Goal: Task Accomplishment & Management: Manage account settings

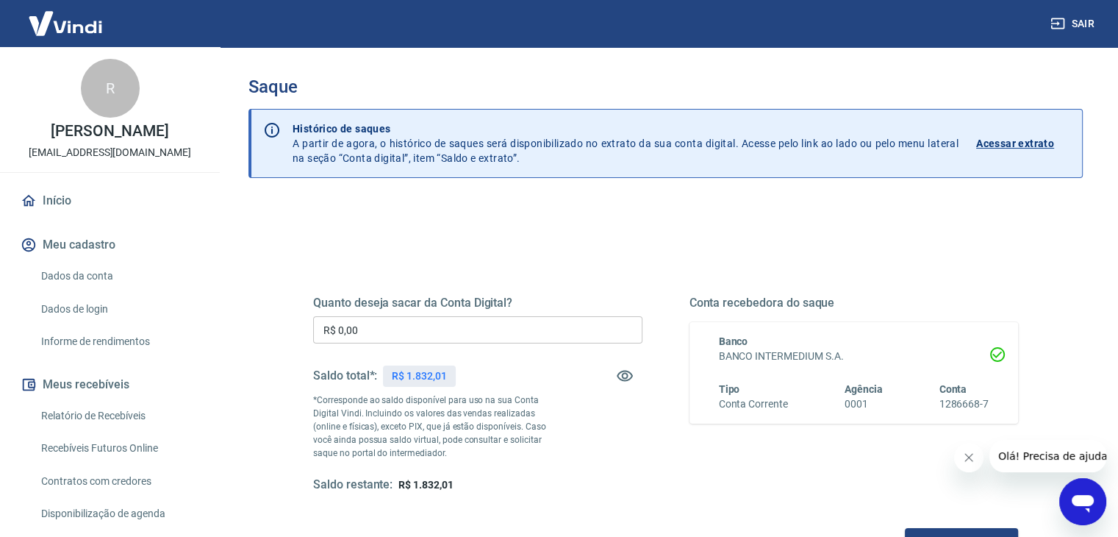
click at [415, 374] on p "R$ 1.832,01" at bounding box center [419, 375] width 54 height 15
copy p "1.832,01"
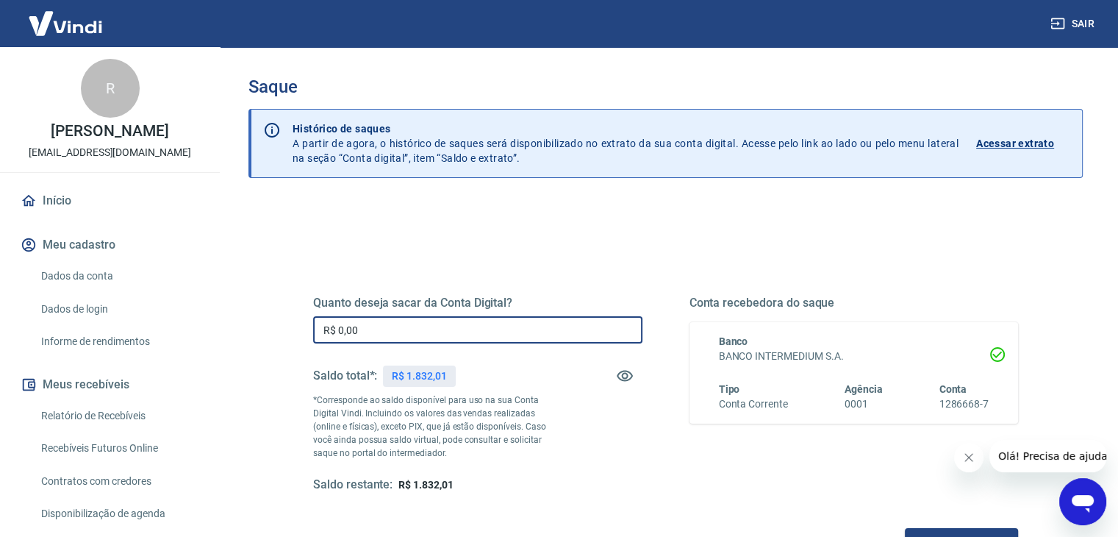
click at [426, 340] on input "R$ 0,00" at bounding box center [477, 329] width 329 height 27
paste input "text"
paste input "1.832,01"
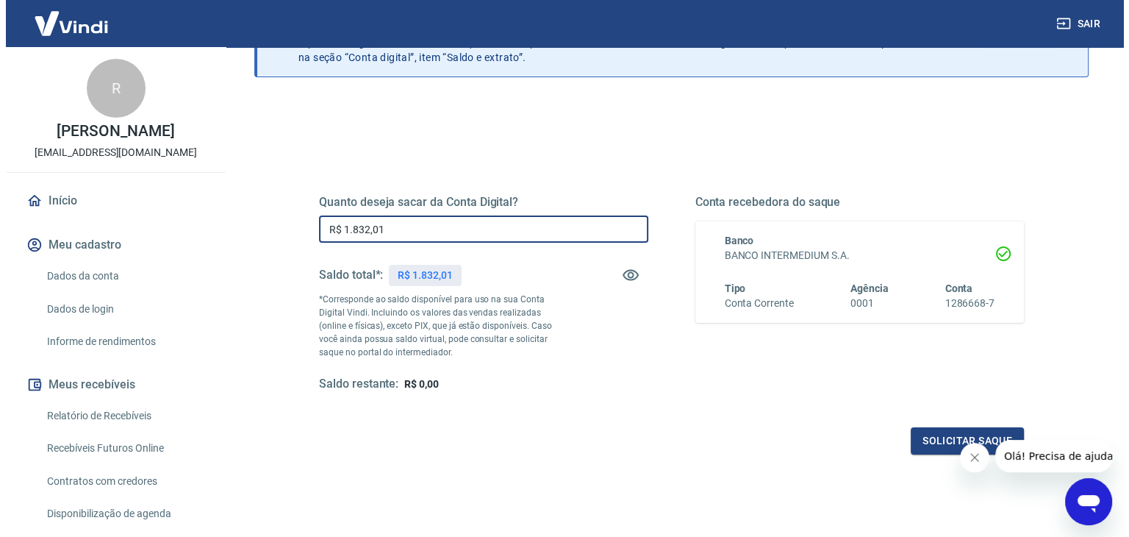
scroll to position [190, 0]
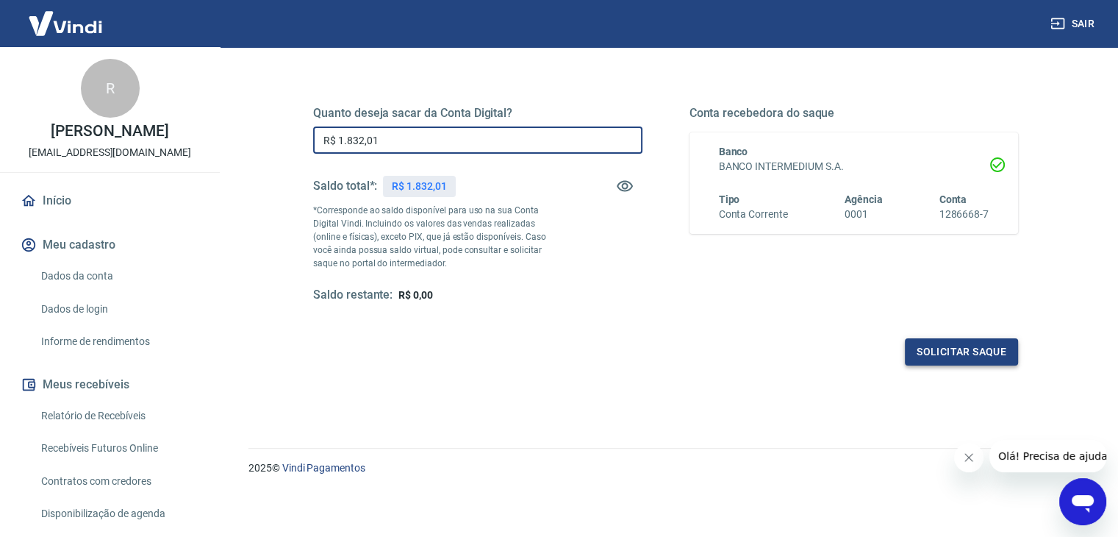
type input "R$ 1.832,01"
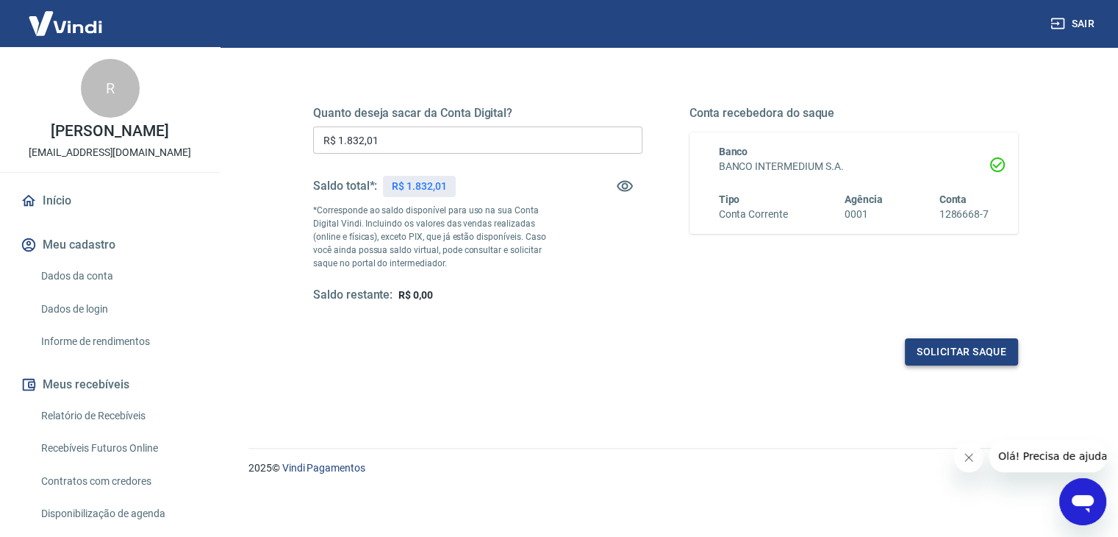
click at [942, 347] on button "Solicitar saque" at bounding box center [961, 351] width 113 height 27
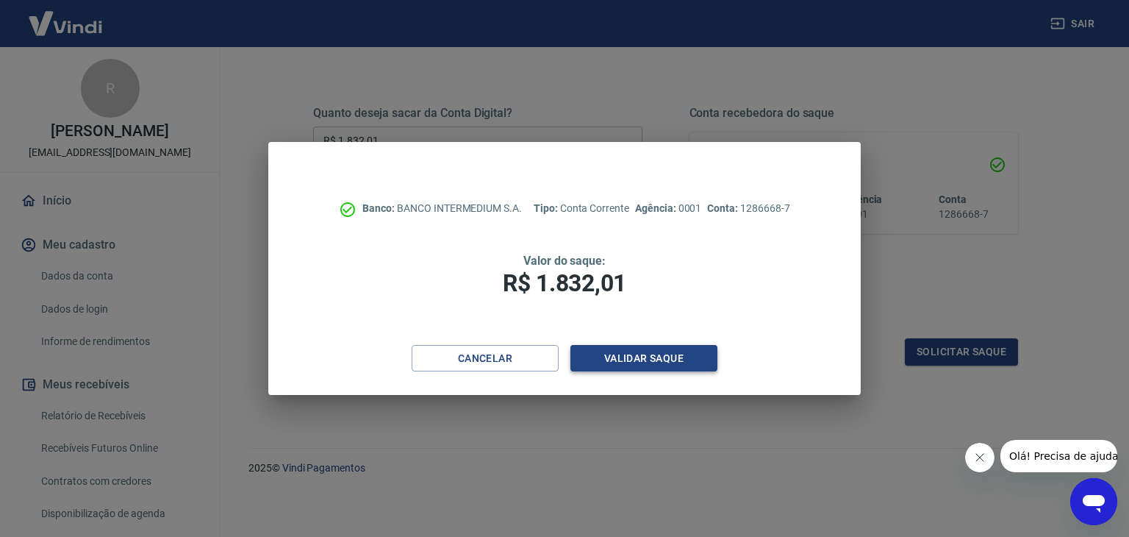
click at [687, 359] on button "Validar saque" at bounding box center [643, 358] width 147 height 27
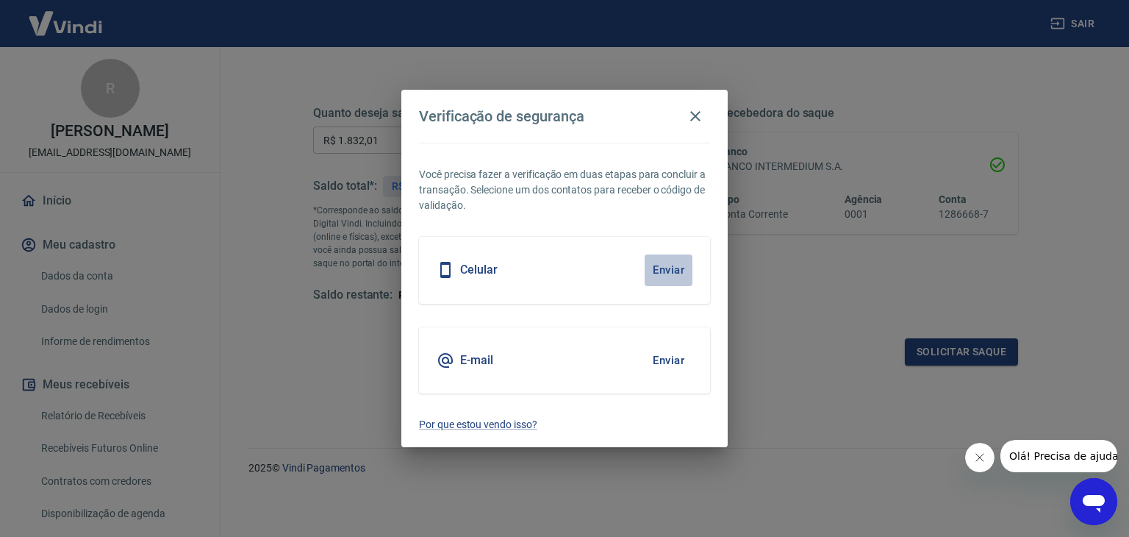
click at [667, 262] on button "Enviar" at bounding box center [669, 269] width 48 height 31
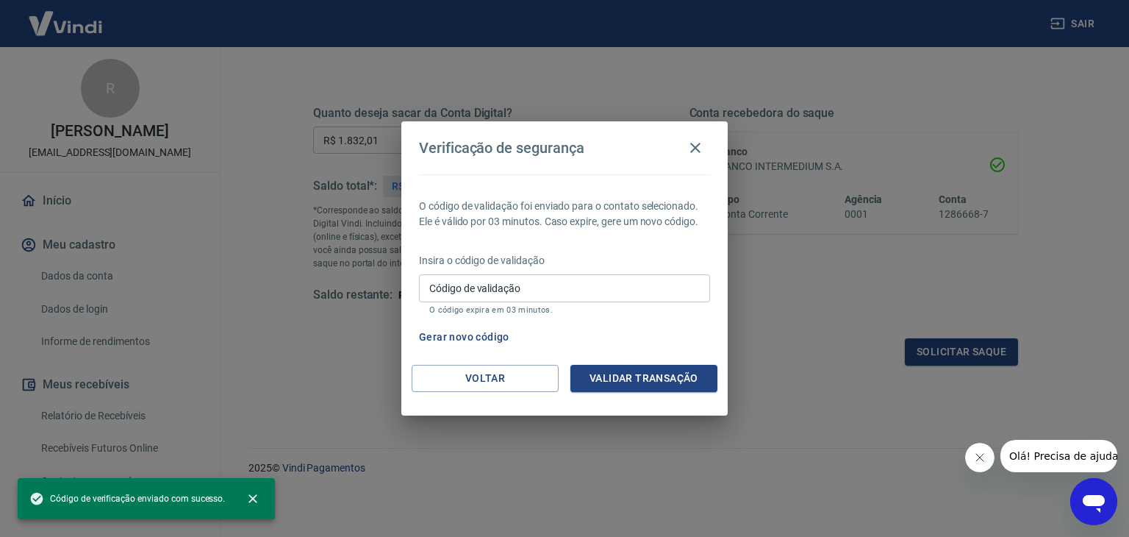
click at [447, 283] on div "Código de validação Código de validação O código expira em 03 minutos." at bounding box center [564, 294] width 291 height 40
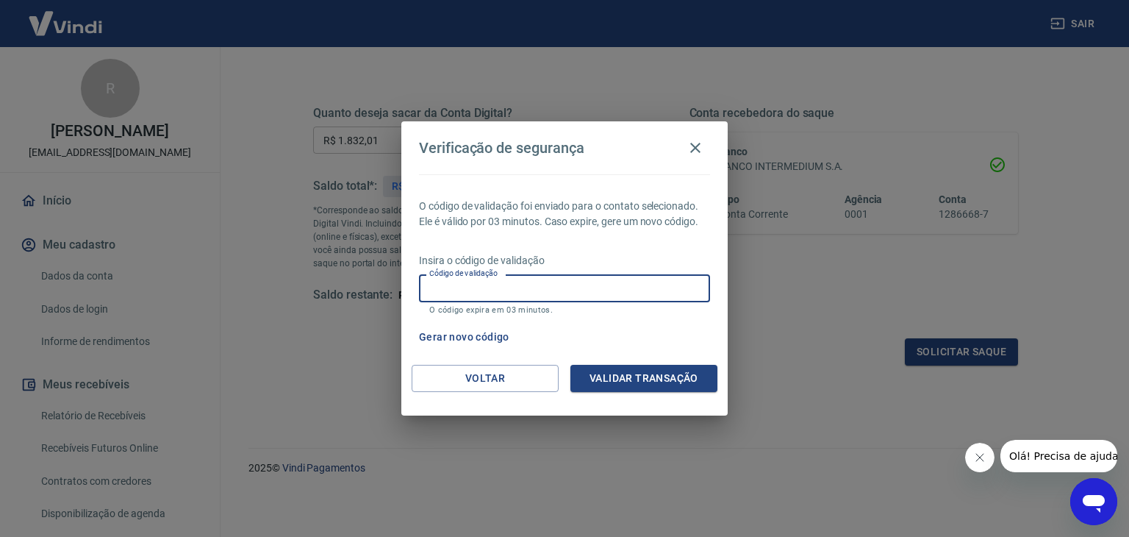
click at [453, 290] on input "Código de validação" at bounding box center [564, 287] width 291 height 27
type input "928271"
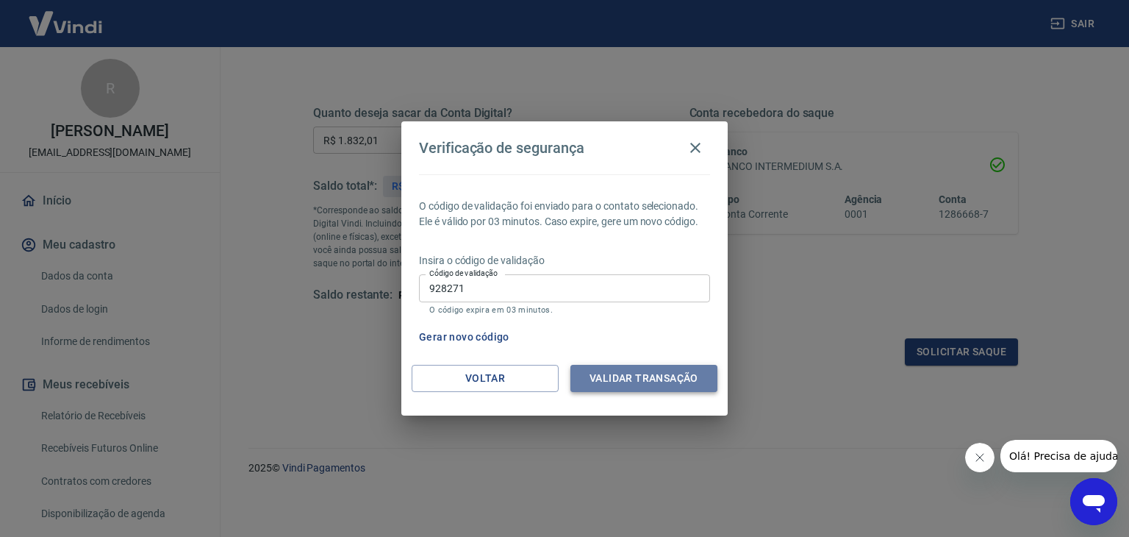
click at [673, 376] on button "Validar transação" at bounding box center [643, 378] width 147 height 27
click at [673, 376] on div "Validar transação" at bounding box center [643, 378] width 147 height 27
click at [455, 156] on h4 "Verificação de segurança" at bounding box center [501, 148] width 165 height 18
drag, startPoint x: 455, startPoint y: 156, endPoint x: 440, endPoint y: 157, distance: 14.7
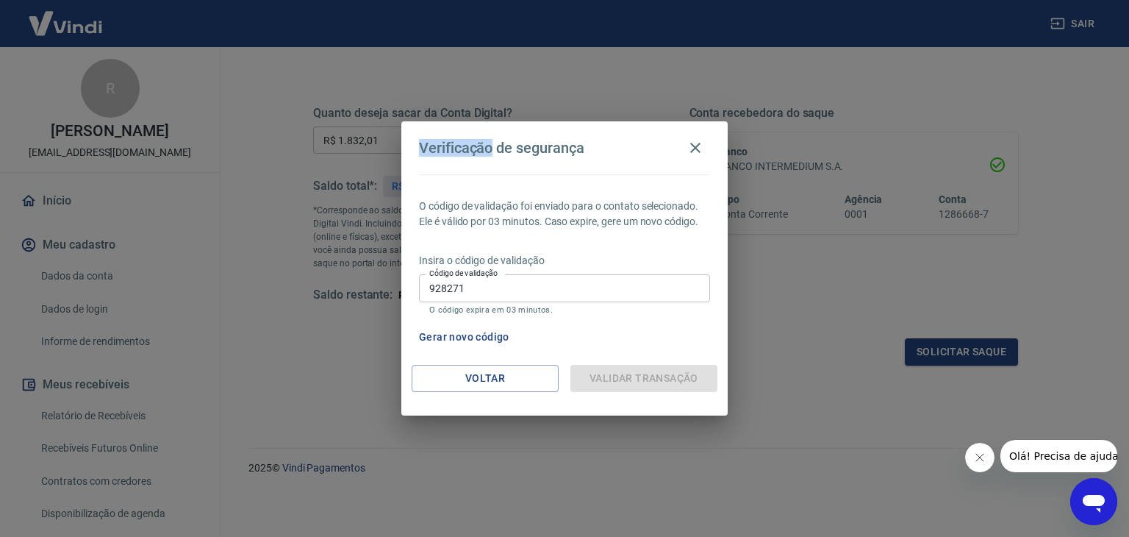
click at [440, 157] on div "Verificação de segurança" at bounding box center [564, 147] width 291 height 29
click at [440, 153] on div "Verificação de segurança" at bounding box center [564, 147] width 291 height 29
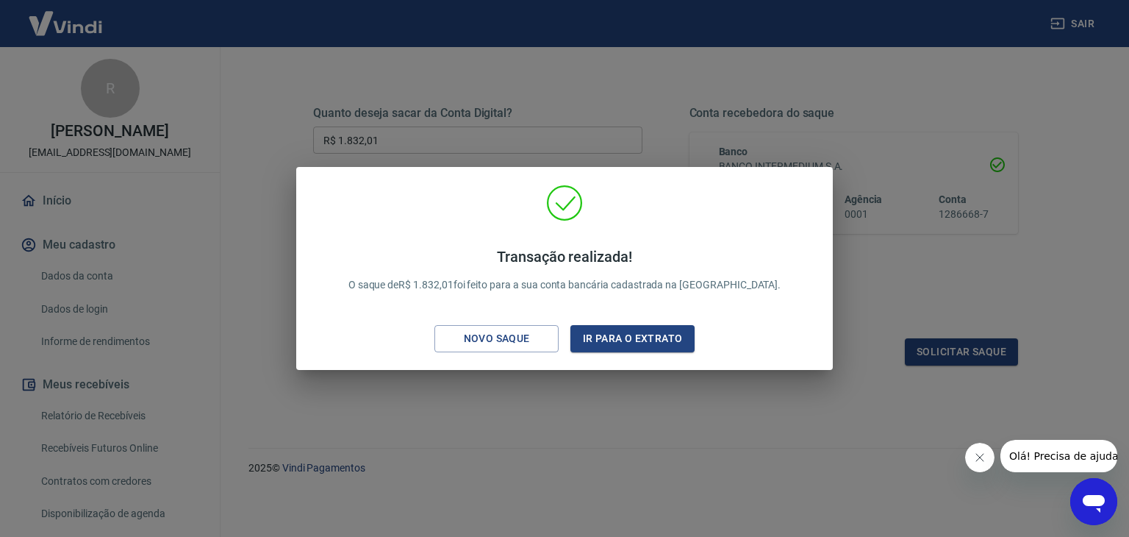
click at [551, 254] on h4 "Transação realizada!" at bounding box center [564, 257] width 433 height 18
drag, startPoint x: 551, startPoint y: 254, endPoint x: 534, endPoint y: 255, distance: 16.2
click at [534, 255] on h4 "Transação realizada!" at bounding box center [564, 257] width 433 height 18
click at [567, 134] on div "Transação realizada! O saque de R$ 1.832,01 foi feito para a sua conta bancária…" at bounding box center [564, 268] width 1129 height 537
